Goal: Task Accomplishment & Management: Manage account settings

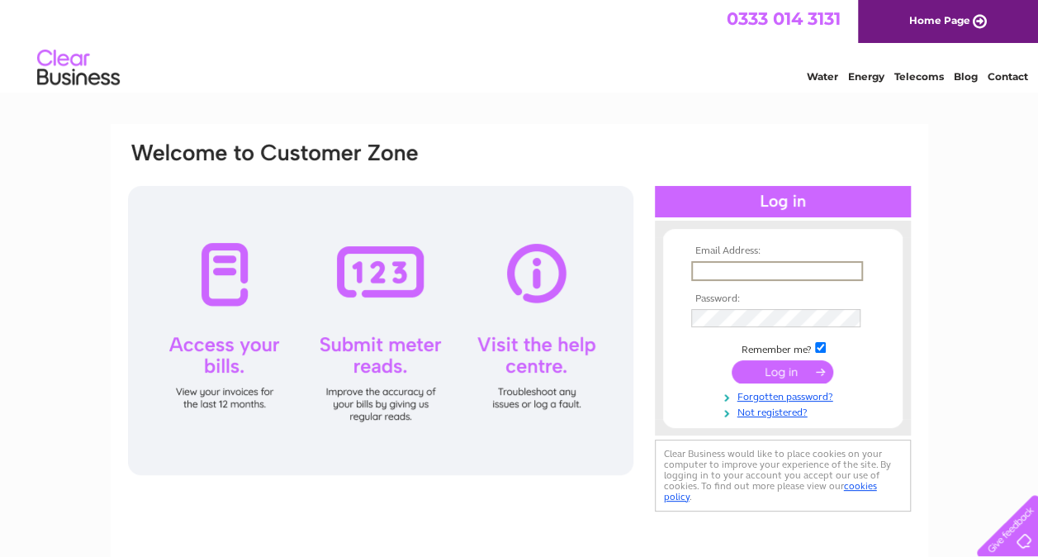
click at [720, 276] on input "text" at bounding box center [777, 271] width 172 height 20
type input "brian.oconnor@randolphgroup.co.uk"
click at [769, 364] on input "submit" at bounding box center [783, 372] width 102 height 23
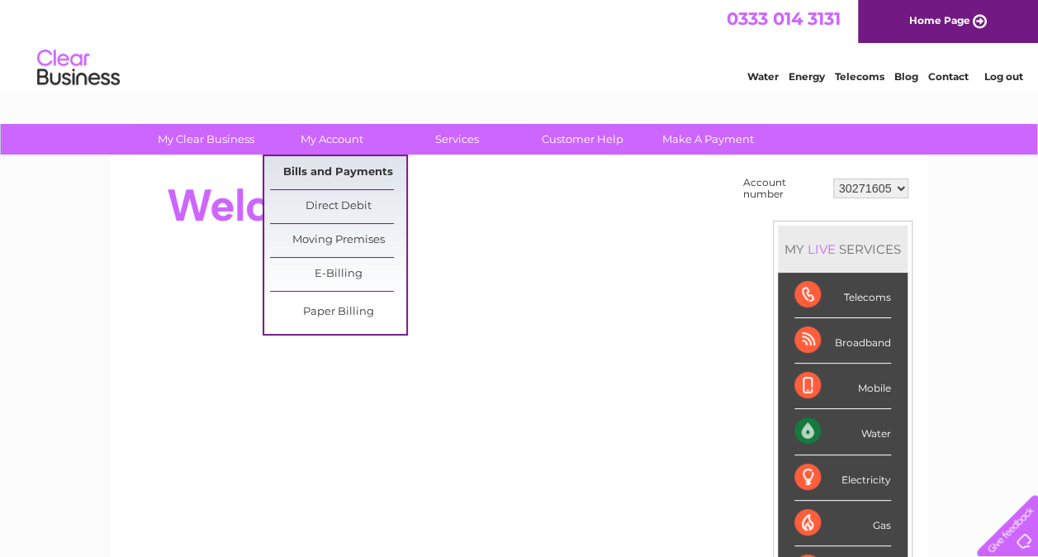
click at [325, 173] on link "Bills and Payments" at bounding box center [338, 172] width 136 height 33
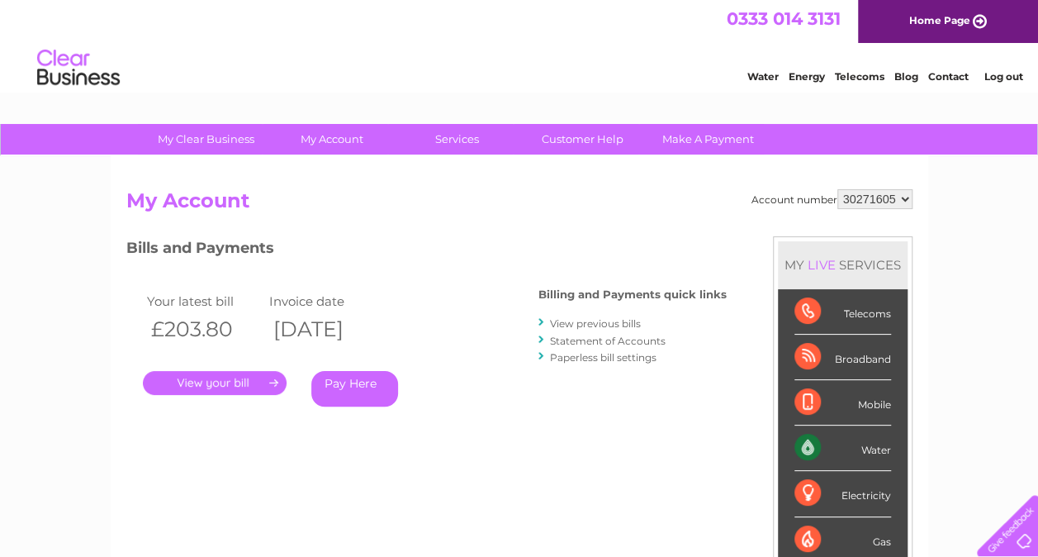
click at [225, 374] on link "." at bounding box center [215, 383] width 144 height 24
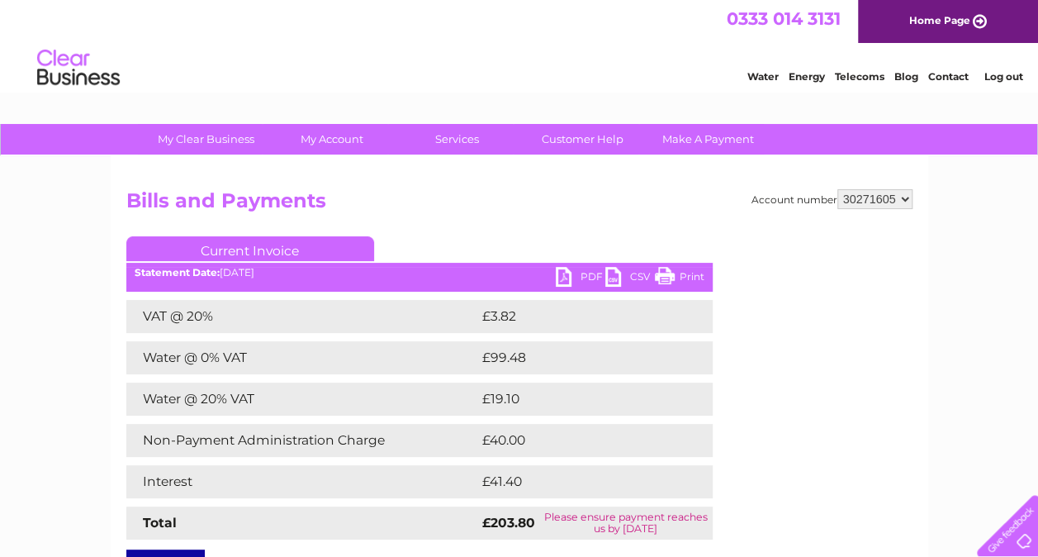
click at [590, 279] on link "PDF" at bounding box center [581, 279] width 50 height 24
